Goal: Task Accomplishment & Management: Manage account settings

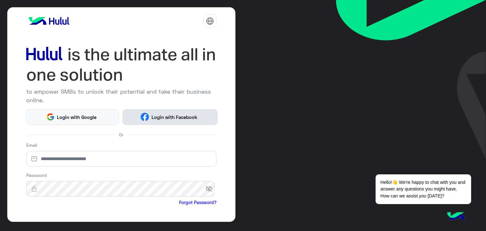
click at [155, 111] on button "Login with Facebook" at bounding box center [170, 117] width 95 height 16
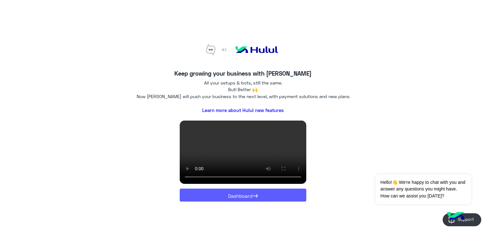
click at [271, 202] on button "Dashboard →" at bounding box center [243, 195] width 127 height 13
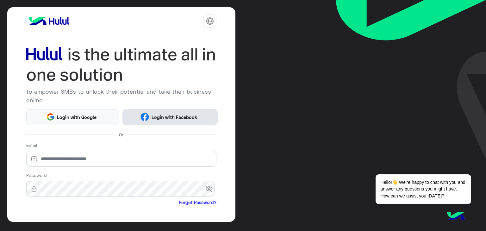
click at [137, 114] on button "Login with Facebook" at bounding box center [170, 117] width 95 height 16
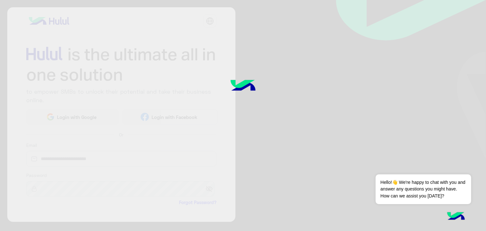
click at [316, 87] on div at bounding box center [243, 115] width 486 height 231
click at [291, 104] on div at bounding box center [243, 115] width 486 height 231
click at [240, 79] on img at bounding box center [242, 87] width 47 height 32
click at [240, 85] on img at bounding box center [242, 87] width 47 height 32
click at [233, 112] on div at bounding box center [243, 115] width 486 height 231
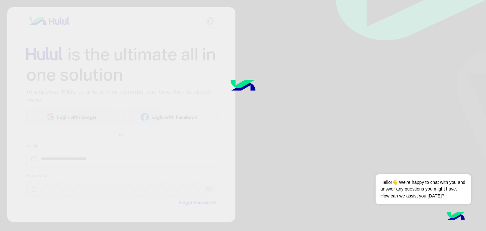
click at [271, 59] on div at bounding box center [243, 115] width 486 height 231
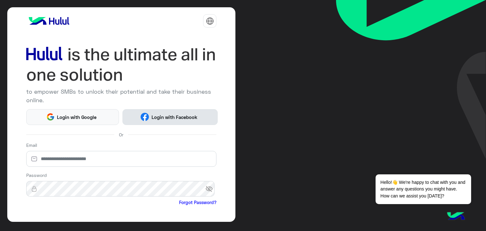
click at [149, 116] on span "Login with Facebook" at bounding box center [174, 117] width 51 height 7
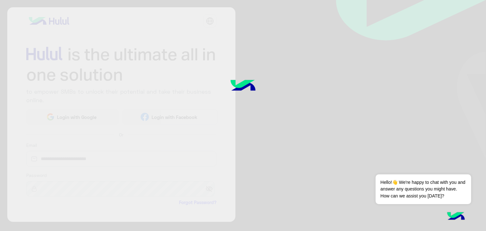
click at [192, 117] on div at bounding box center [243, 115] width 486 height 231
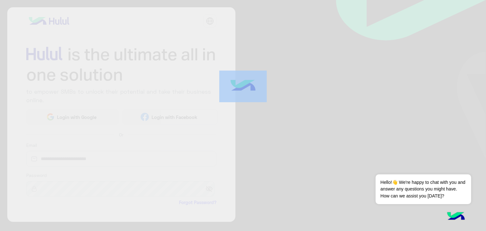
click at [192, 117] on div at bounding box center [243, 115] width 486 height 231
click at [257, 116] on div at bounding box center [243, 115] width 486 height 231
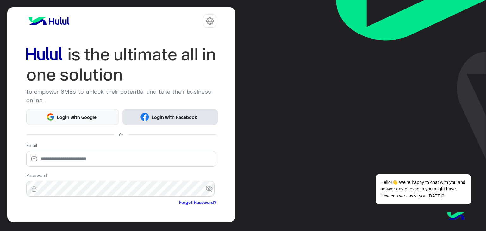
click at [190, 120] on span "Login with Facebook" at bounding box center [174, 117] width 51 height 7
